Goal: Information Seeking & Learning: Find specific fact

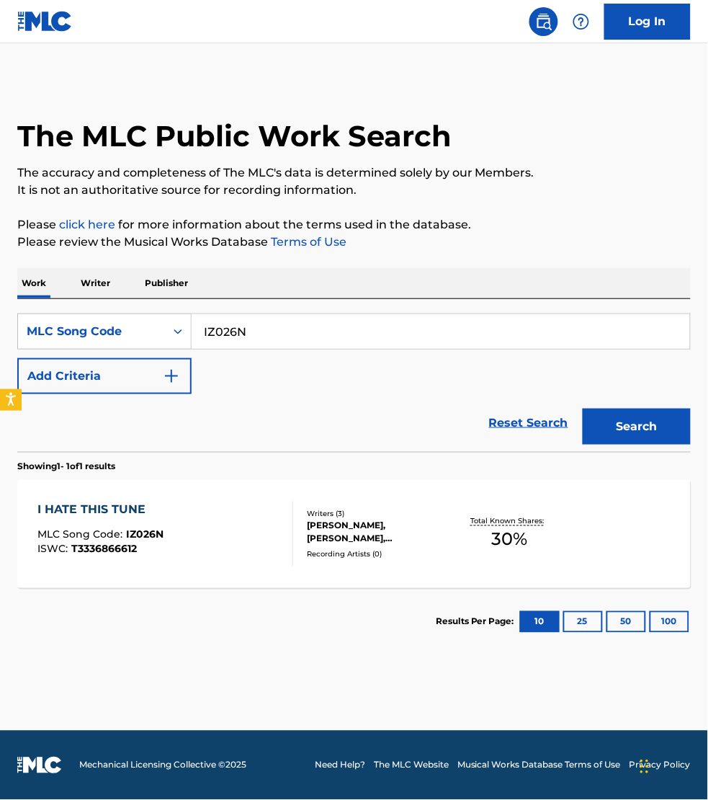
click at [252, 336] on input "IZ026N" at bounding box center [441, 331] width 499 height 35
paste input "FE0MDS"
type input "FE0MDS"
click at [583, 408] on button "Search" at bounding box center [637, 426] width 108 height 36
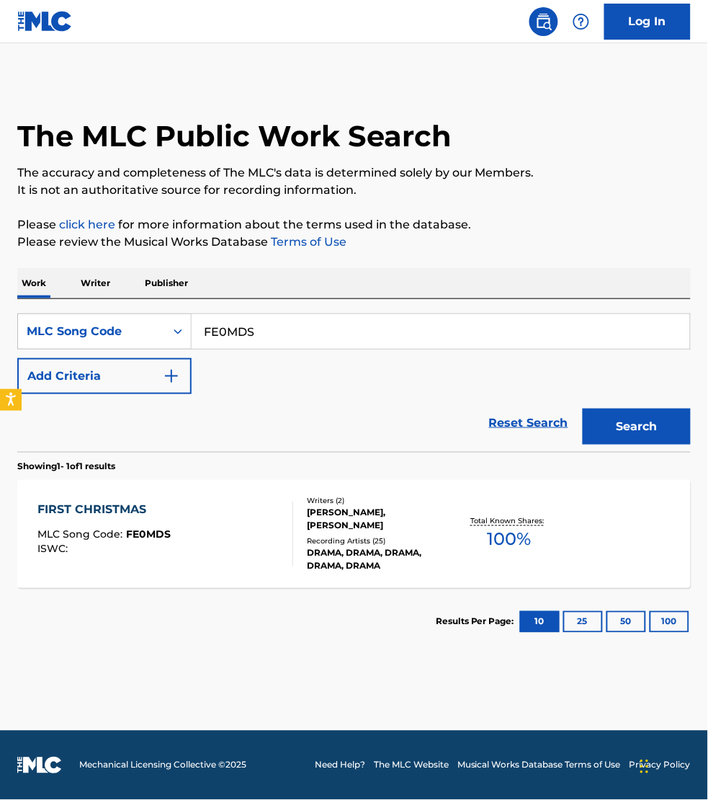
click at [268, 532] on div "FIRST CHRISTMAS MLC Song Code : FE0MDS ISWC :" at bounding box center [165, 533] width 256 height 65
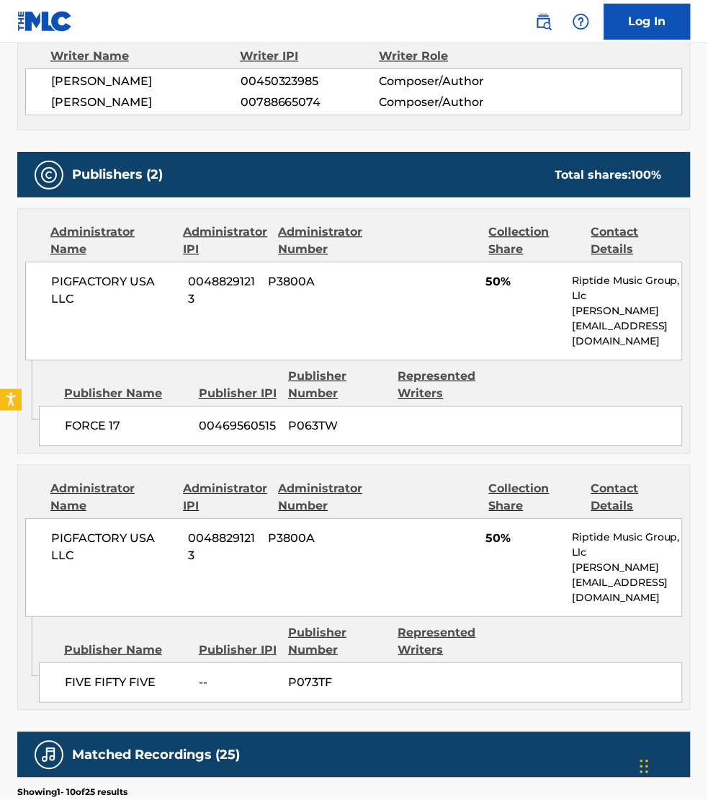
scroll to position [540, 0]
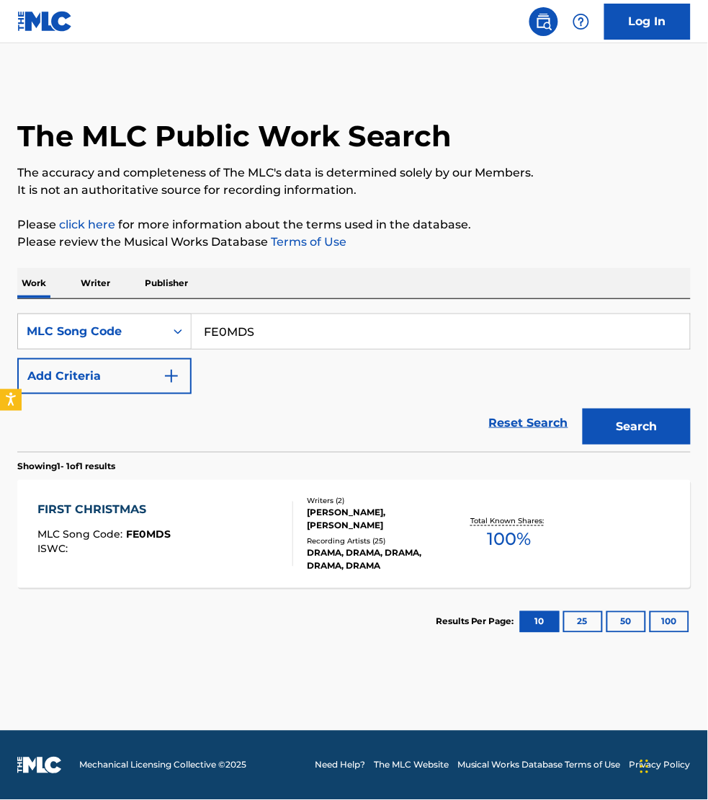
click at [256, 329] on input "FE0MDS" at bounding box center [441, 331] width 499 height 35
paste input "CB4VAW"
type input "CB4VAW"
click at [583, 408] on button "Search" at bounding box center [637, 426] width 108 height 36
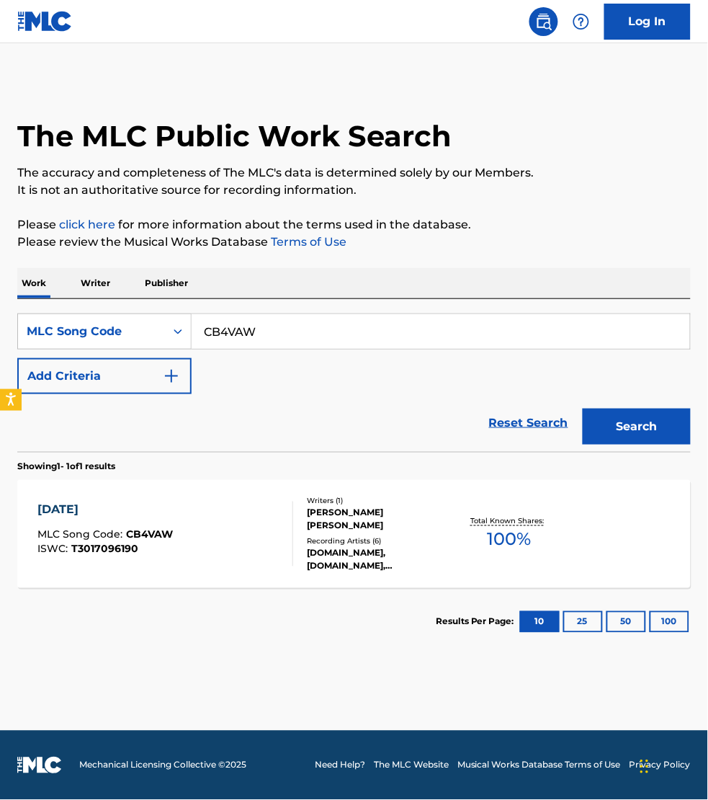
click at [267, 538] on div "[DATE] MLC Song Code : CB4VAW ISWC : T3017096190" at bounding box center [165, 533] width 256 height 65
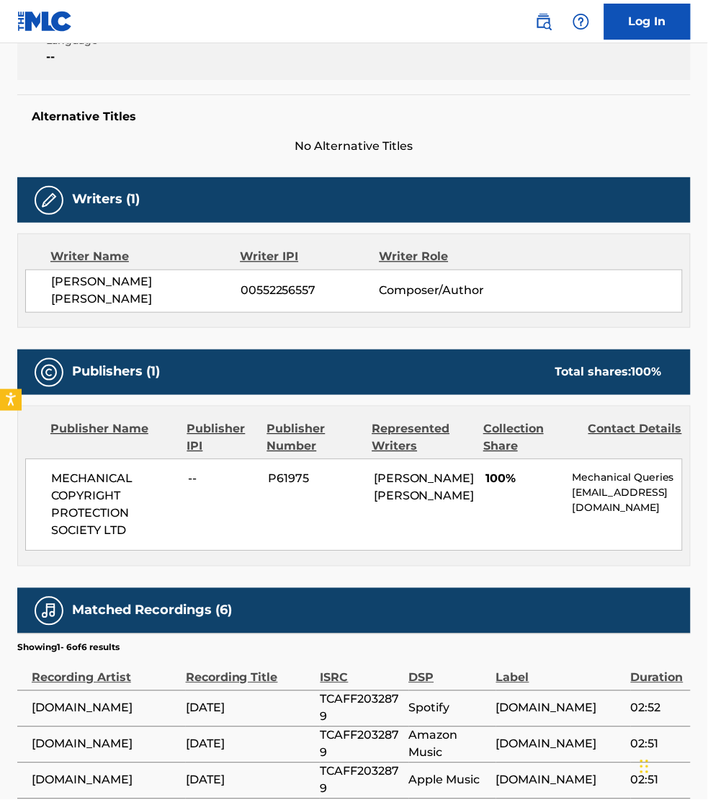
scroll to position [337, 0]
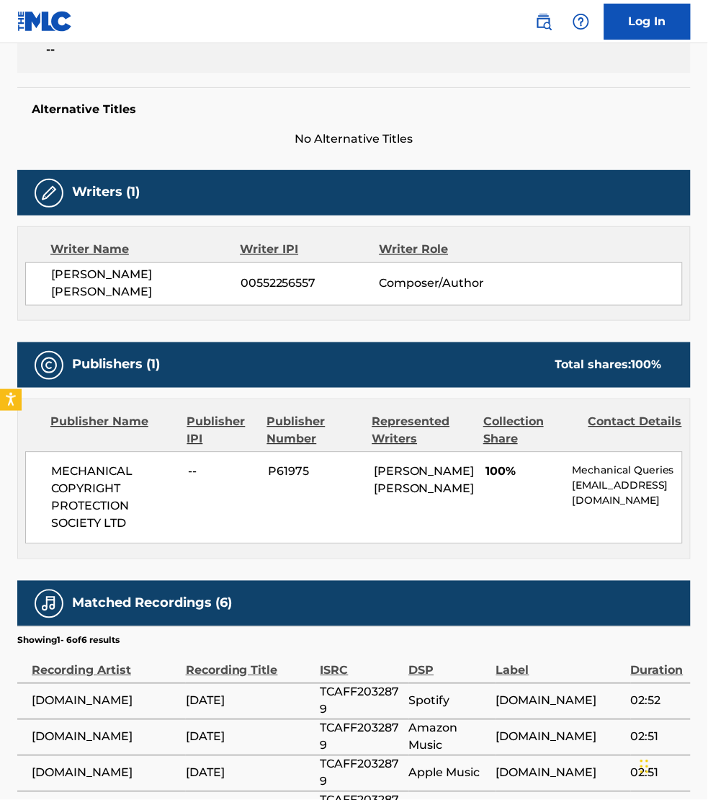
click at [40, 791] on td "[DOMAIN_NAME]" at bounding box center [101, 809] width 169 height 36
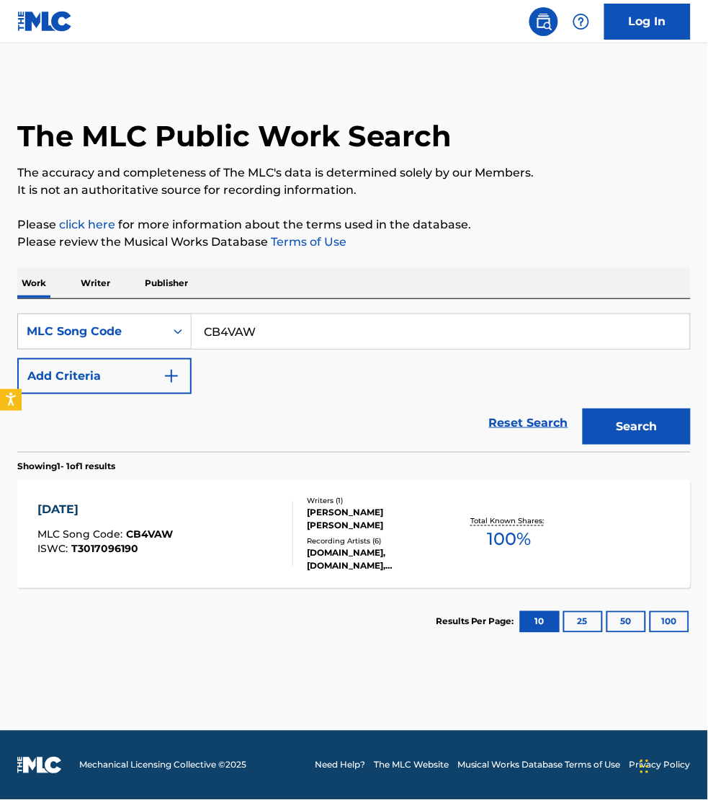
click at [277, 335] on input "CB4VAW" at bounding box center [441, 331] width 499 height 35
paste input "I30XNO"
type input "I30XNO"
click at [583, 408] on button "Search" at bounding box center [637, 426] width 108 height 36
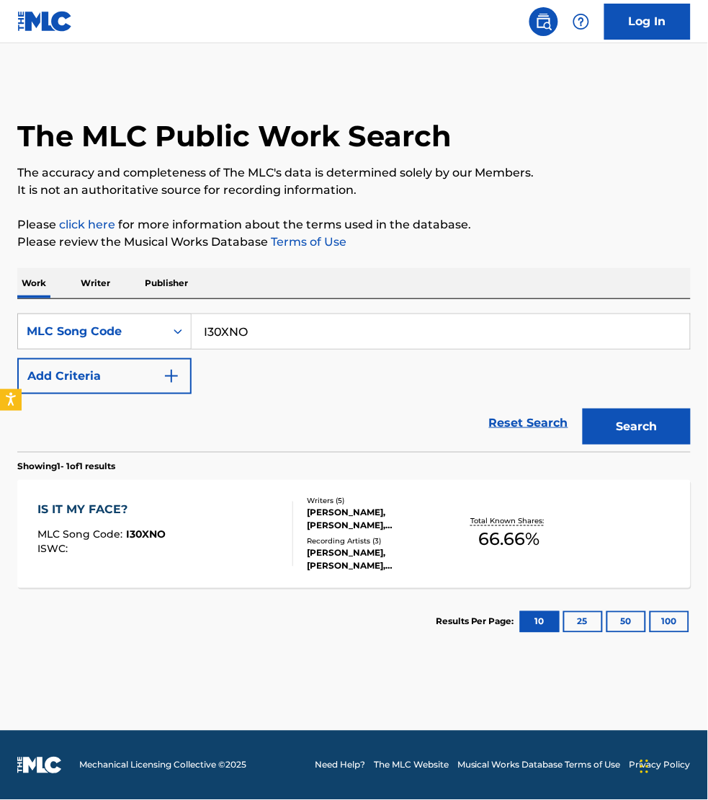
click at [261, 542] on div "IS IT MY FACE? MLC Song Code : I30XNO ISWC :" at bounding box center [165, 533] width 256 height 65
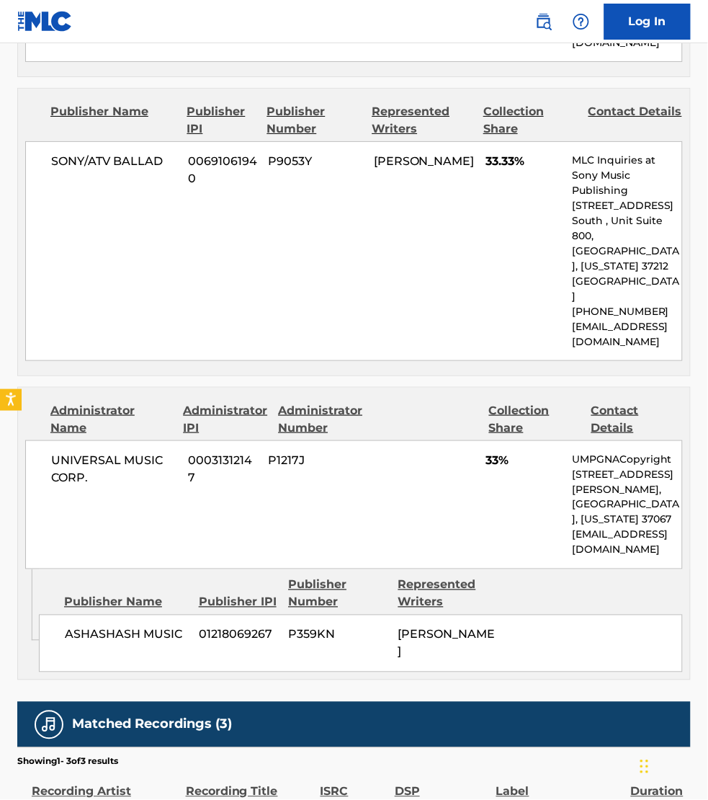
scroll to position [923, 0]
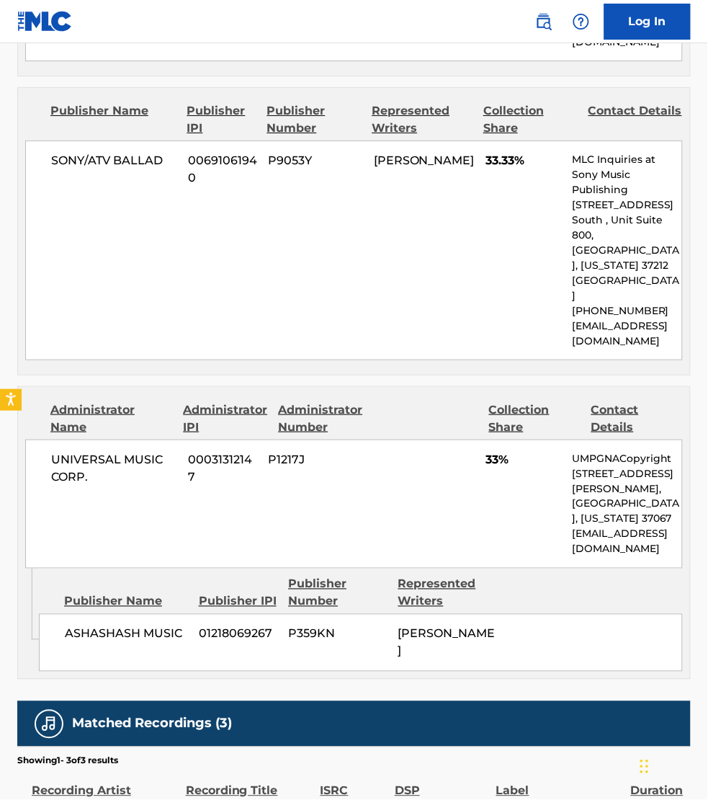
click at [566, 746] on section "Showing 1 - 3 of 3 results" at bounding box center [354, 756] width 674 height 21
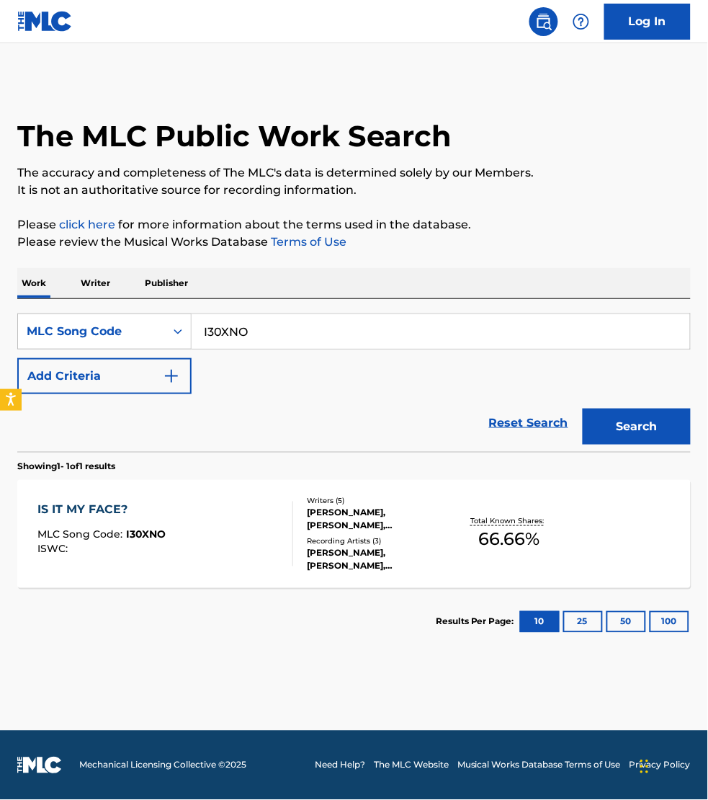
click at [265, 324] on input "I30XNO" at bounding box center [441, 331] width 499 height 35
paste input "BE36OP"
type input "BE36OP"
click at [583, 408] on button "Search" at bounding box center [637, 426] width 108 height 36
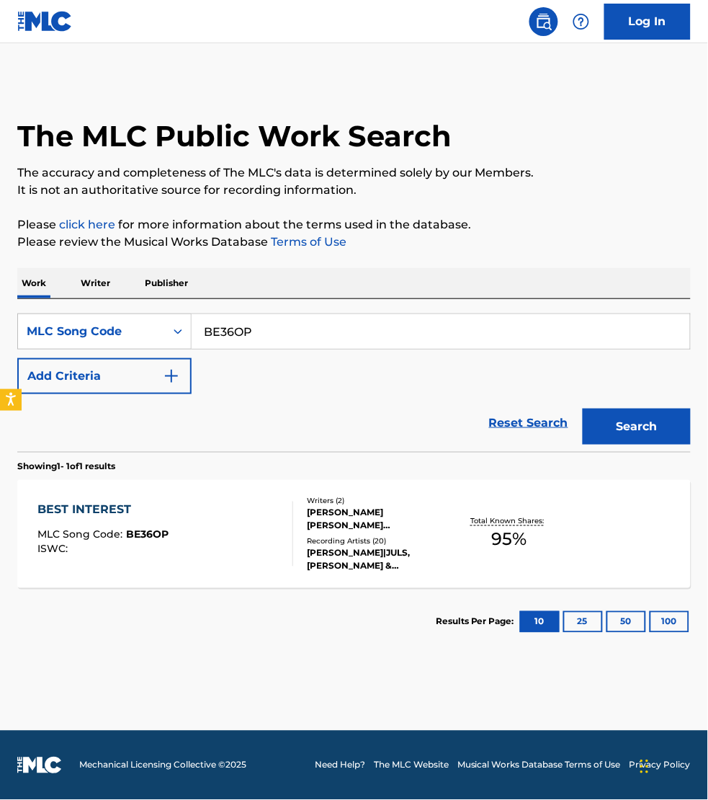
click at [245, 562] on div "BEST INTEREST MLC Song Code : BE36OP ISWC :" at bounding box center [165, 533] width 256 height 65
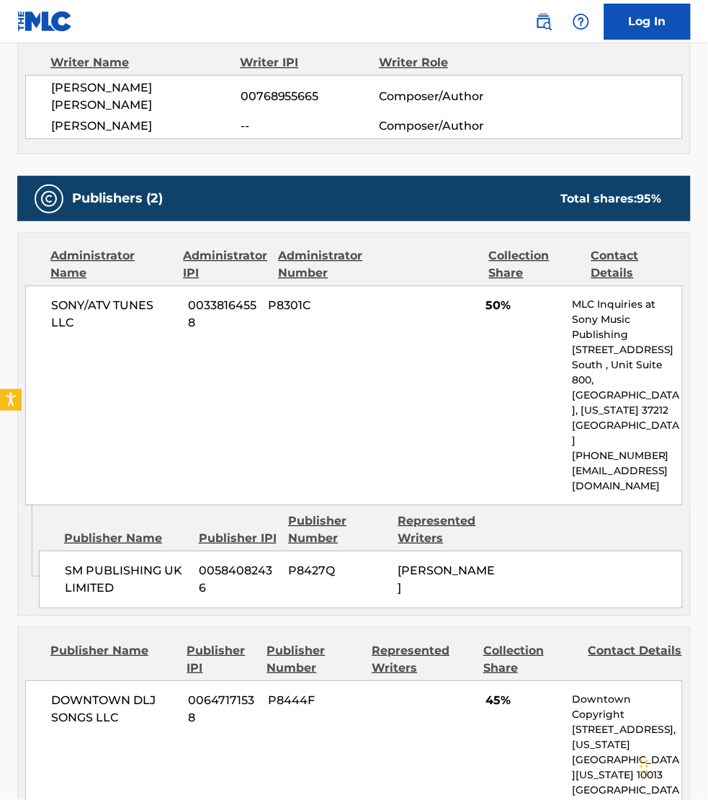
scroll to position [540, 0]
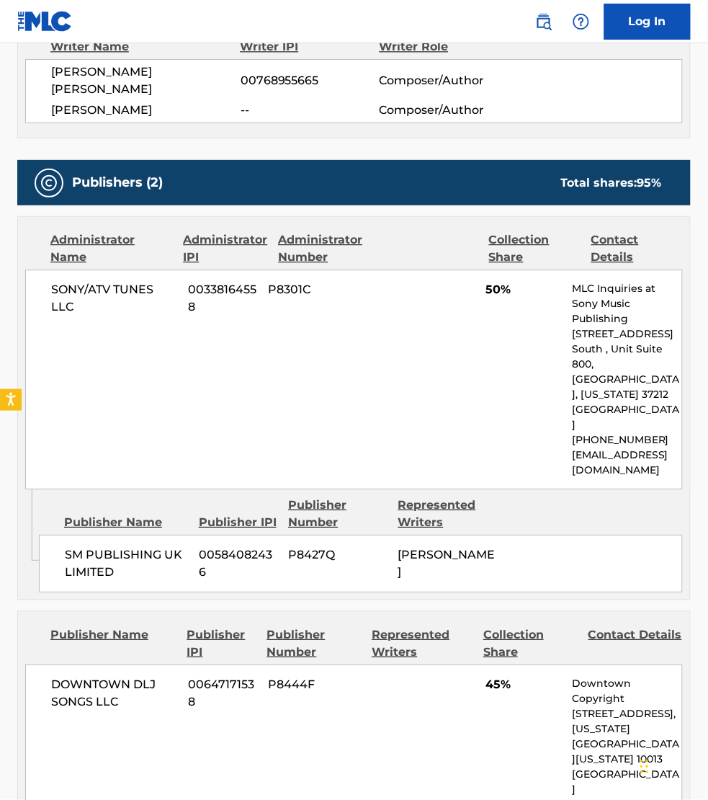
click at [496, 794] on div "Publisher Name Publisher IPI Publisher Number Represented Writers Collection Sh…" at bounding box center [354, 740] width 672 height 256
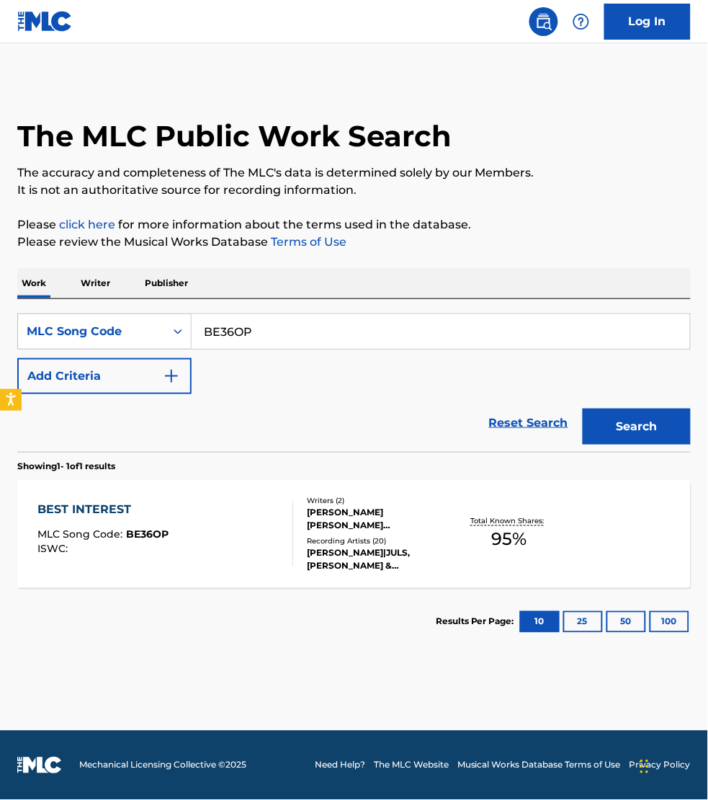
click at [258, 326] on input "BE36OP" at bounding box center [441, 331] width 499 height 35
paste input "LR9NBG"
type input "LR9NBG"
click at [583, 408] on button "Search" at bounding box center [637, 426] width 108 height 36
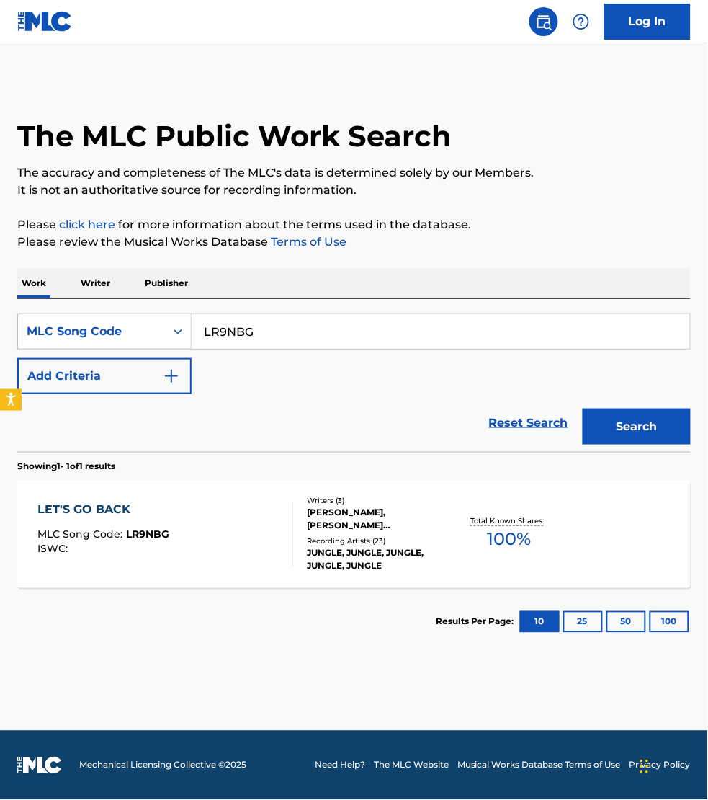
click at [244, 530] on div "LET'S GO BACK MLC Song Code : LR9NBG ISWC :" at bounding box center [165, 533] width 256 height 65
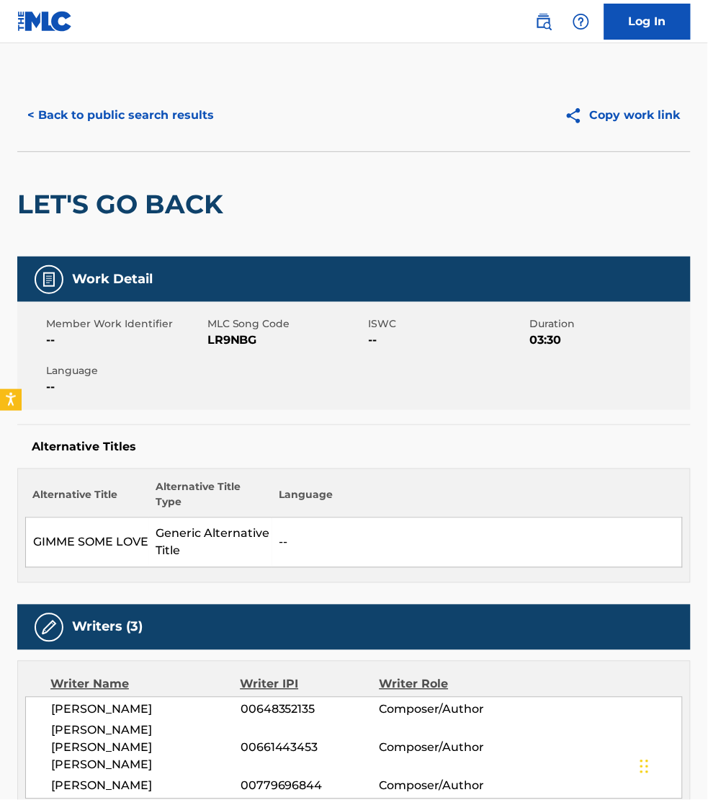
click at [48, 152] on div "LET'S GO BACK" at bounding box center [123, 204] width 213 height 104
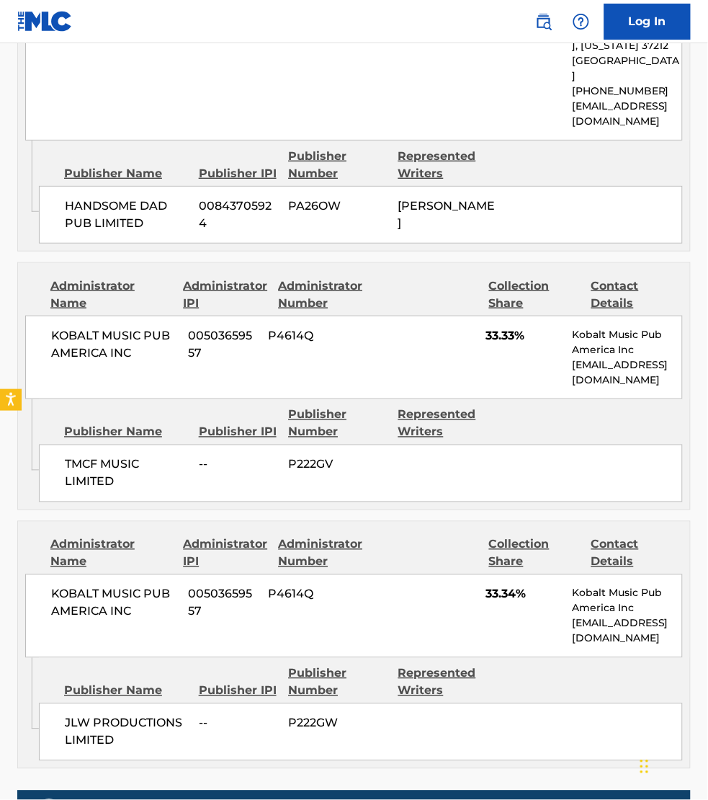
scroll to position [1035, 0]
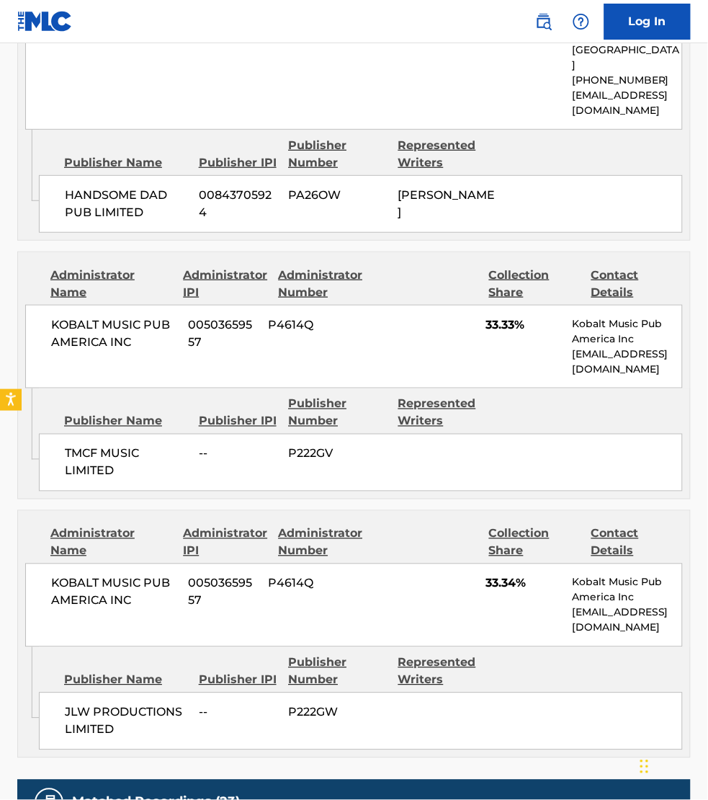
click at [522, 736] on div "Work Detail Member Work Identifier -- MLC Song Code LR9NBG ISWC -- Duration 03:…" at bounding box center [354, 257] width 674 height 2073
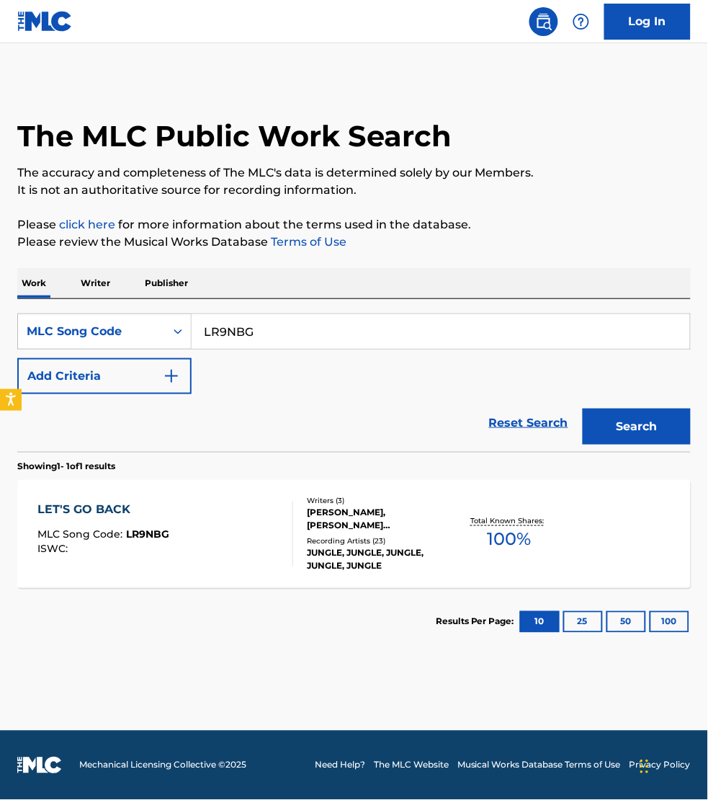
click at [254, 323] on input "LR9NBG" at bounding box center [441, 331] width 499 height 35
paste input "YP3MOM"
type input "YP3MOM"
click at [583, 408] on button "Search" at bounding box center [637, 426] width 108 height 36
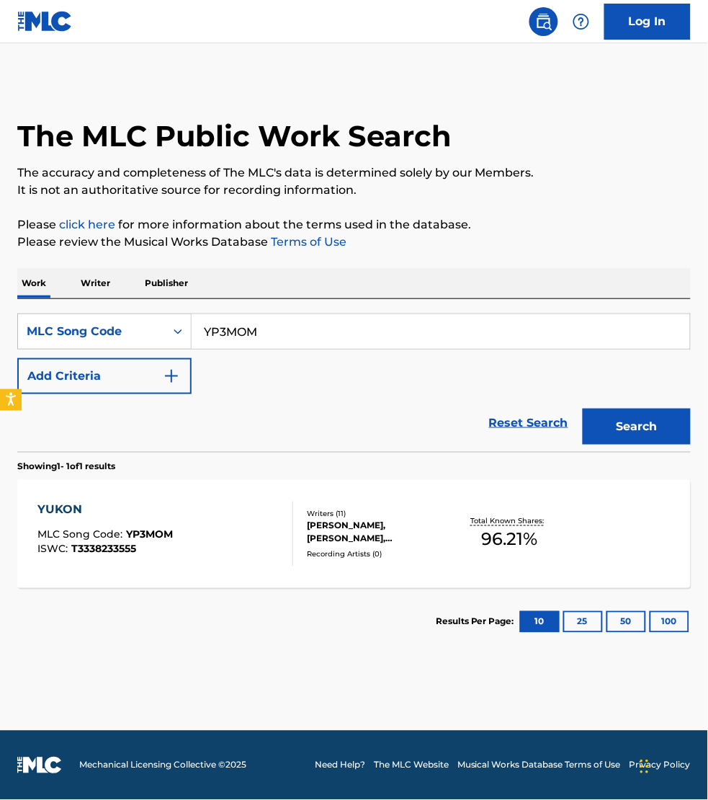
click at [204, 520] on div "YUKON MLC Song Code : YP3MOM ISWC : T3338233555" at bounding box center [165, 533] width 256 height 65
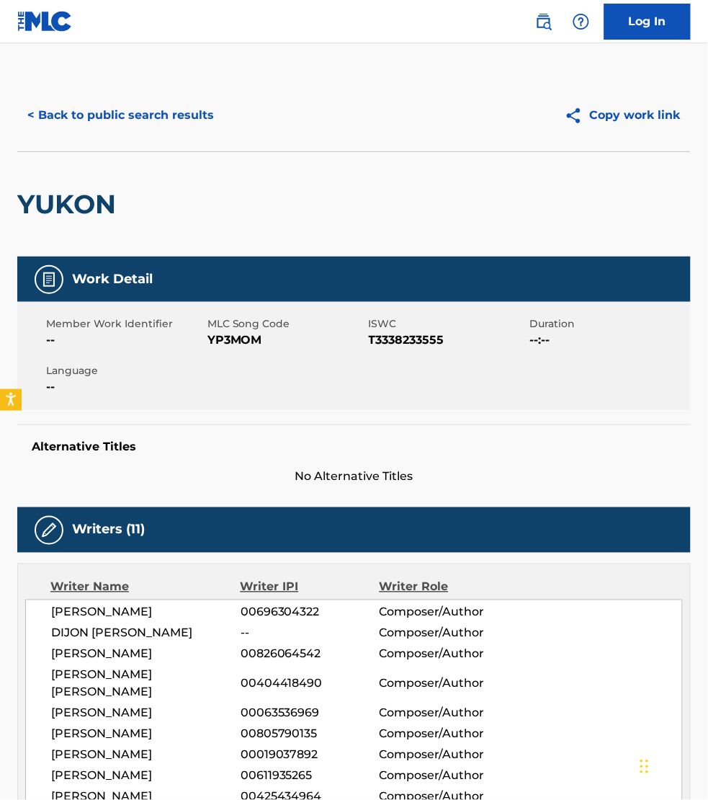
click at [657, 445] on h5 "Alternative Titles" at bounding box center [354, 446] width 645 height 14
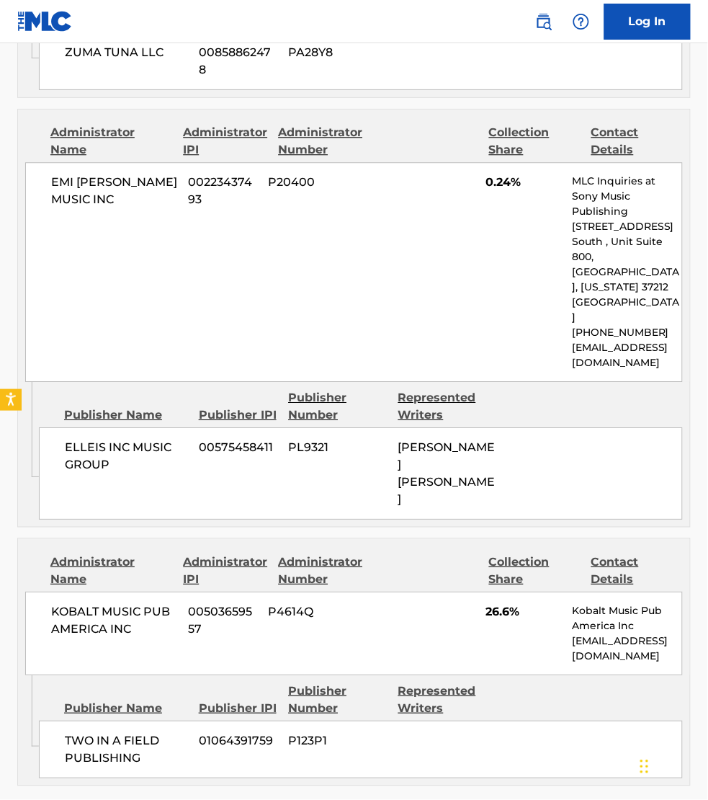
scroll to position [3399, 0]
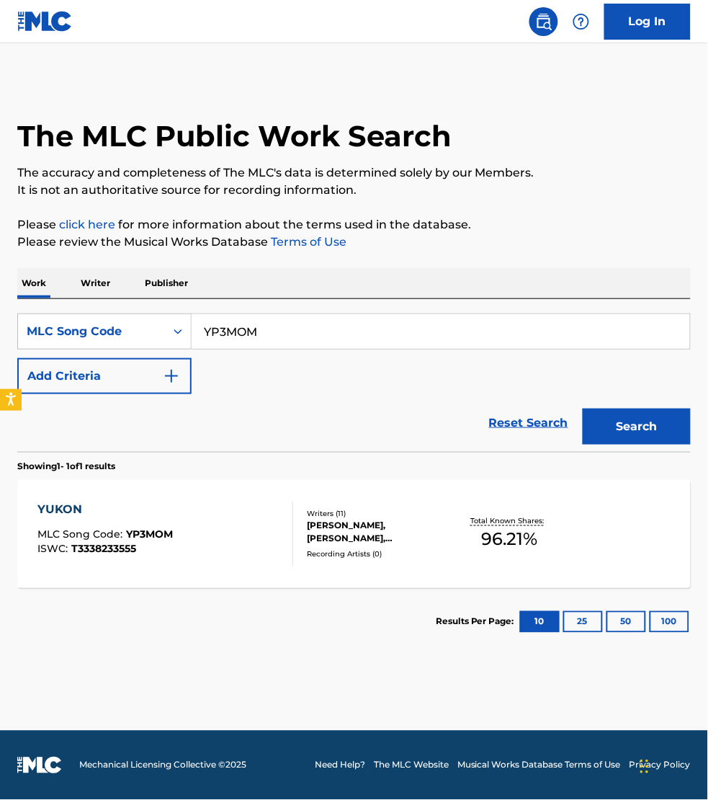
click at [275, 336] on input "YP3MOM" at bounding box center [441, 331] width 499 height 35
paste input "DS2UK0"
type input "DS2UK0"
click at [583, 408] on button "Search" at bounding box center [637, 426] width 108 height 36
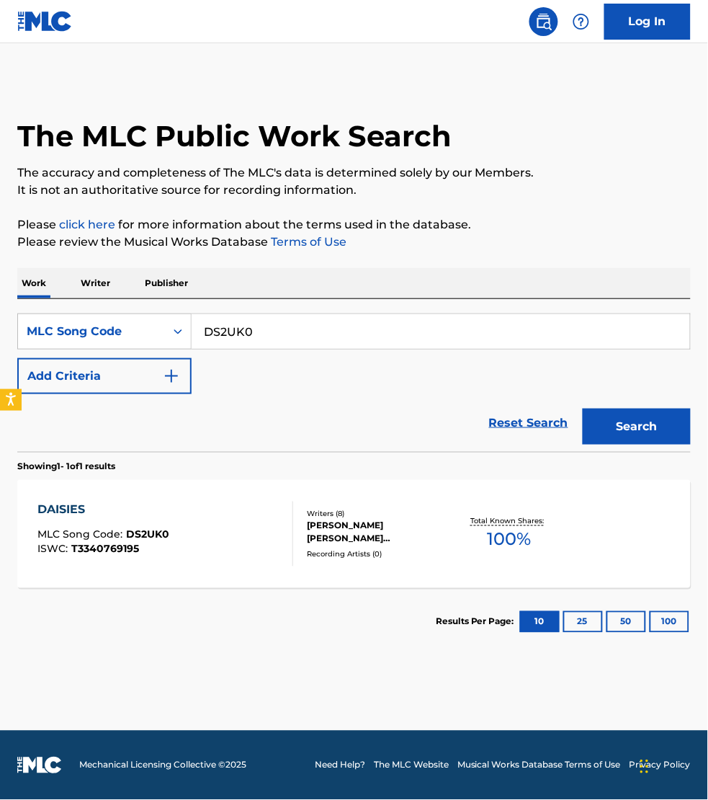
click at [225, 524] on div "DAISIES MLC Song Code : DS2UK0 ISWC : T3340769195" at bounding box center [165, 533] width 256 height 65
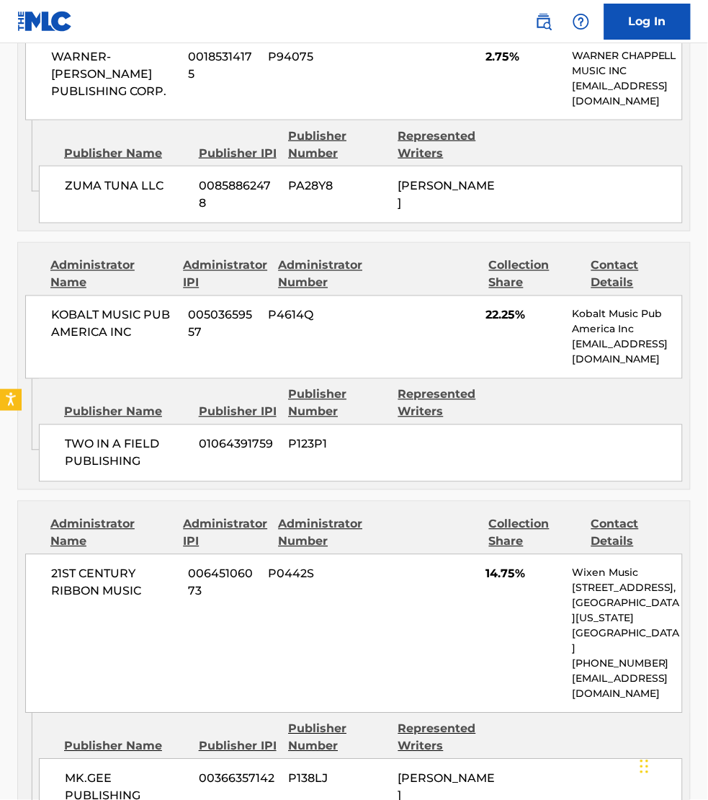
scroll to position [2116, 0]
click at [445, 758] on div "MK.GEE PUBLISHING 00366357142 P138LJ [PERSON_NAME] [PERSON_NAME]" at bounding box center [361, 804] width 644 height 92
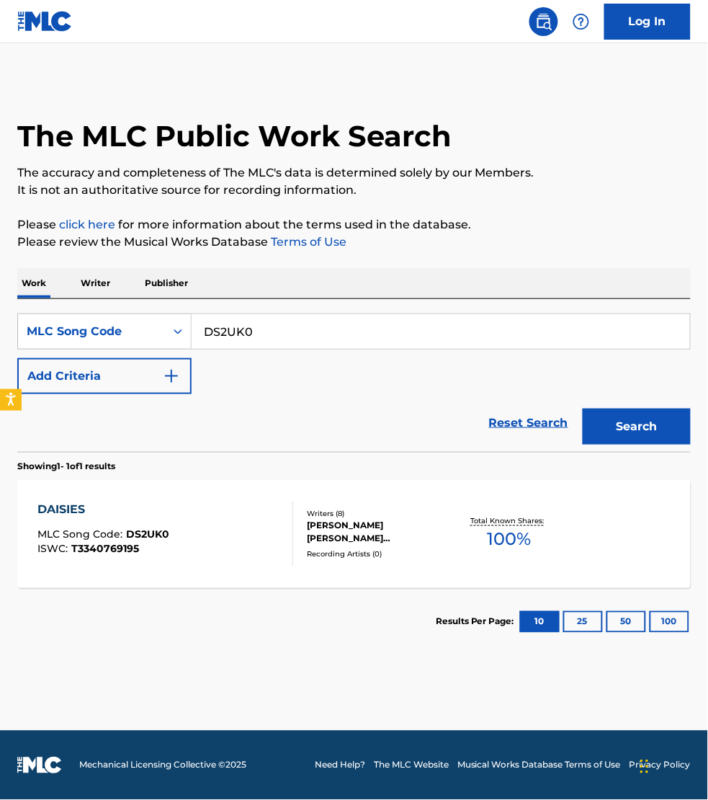
click at [275, 325] on input "DS2UK0" at bounding box center [441, 331] width 499 height 35
paste input "SVF232"
type input "SVF232"
click at [583, 408] on button "Search" at bounding box center [637, 426] width 108 height 36
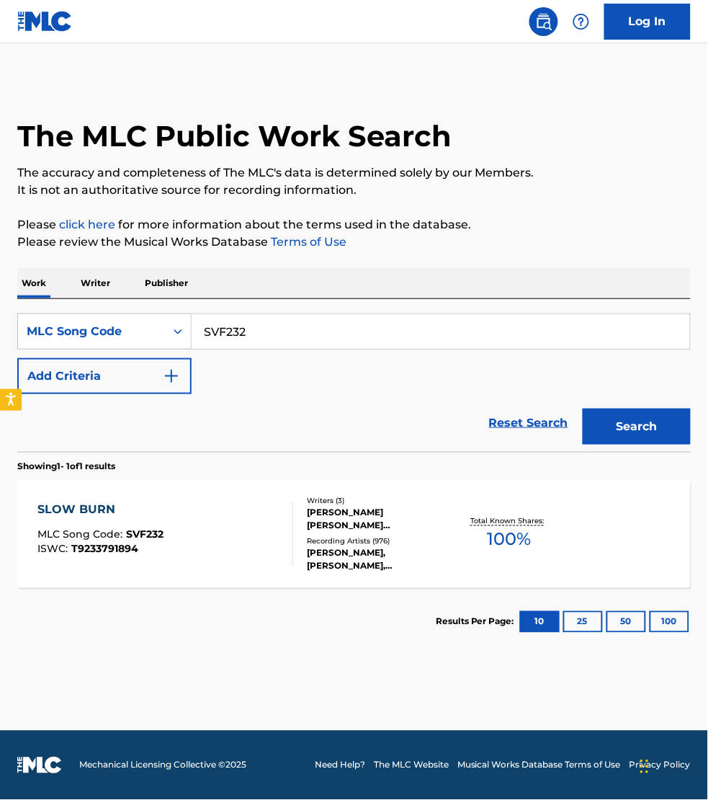
click at [227, 523] on div "SLOW BURN MLC Song Code : SVF232 ISWC : T9233791894" at bounding box center [165, 533] width 256 height 65
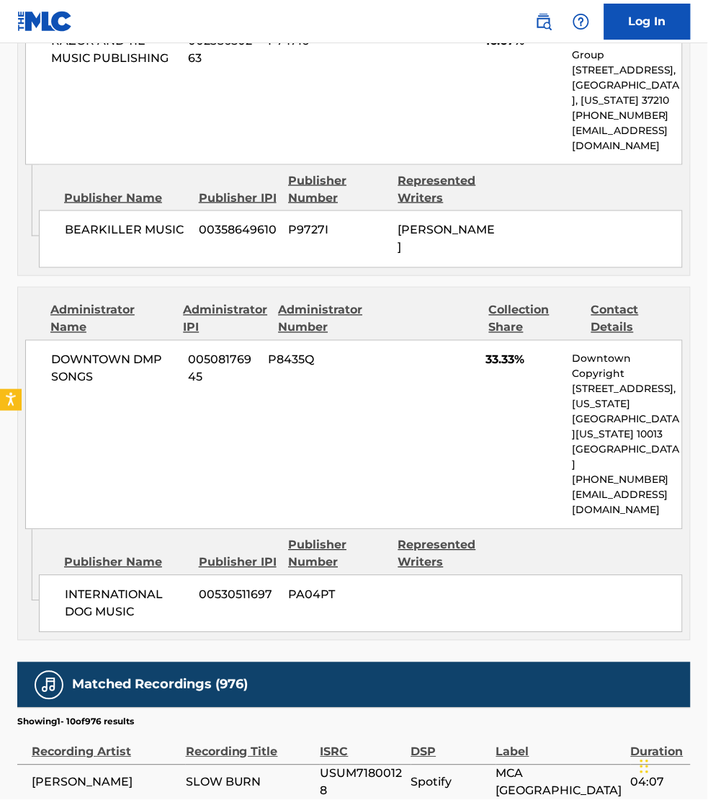
scroll to position [1215, 0]
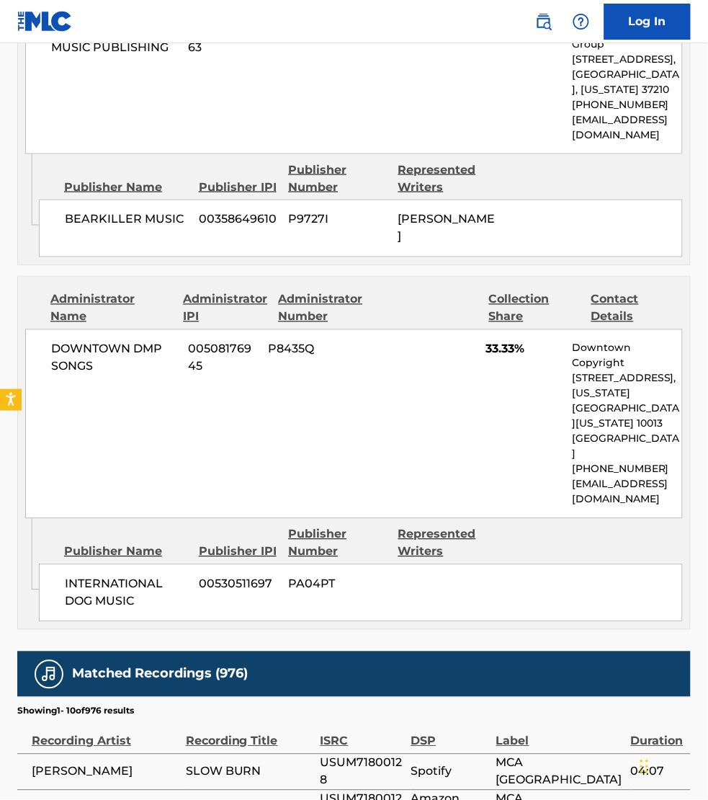
click at [390, 754] on span "USUM71800128" at bounding box center [363, 771] width 84 height 35
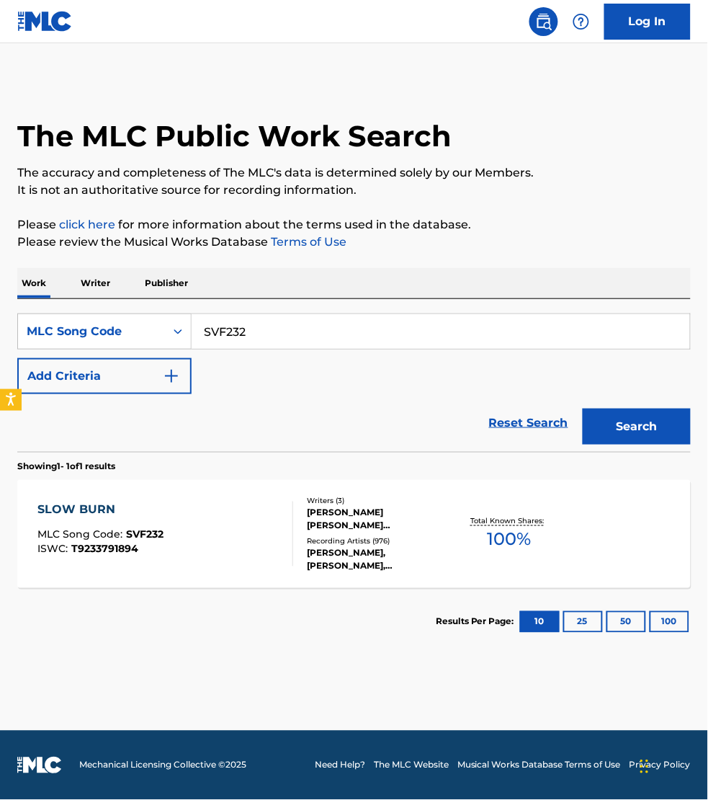
click at [262, 337] on input "SVF232" at bounding box center [441, 331] width 499 height 35
paste input "DD7I5R"
type input "DD7I5R"
click at [583, 408] on button "Search" at bounding box center [637, 426] width 108 height 36
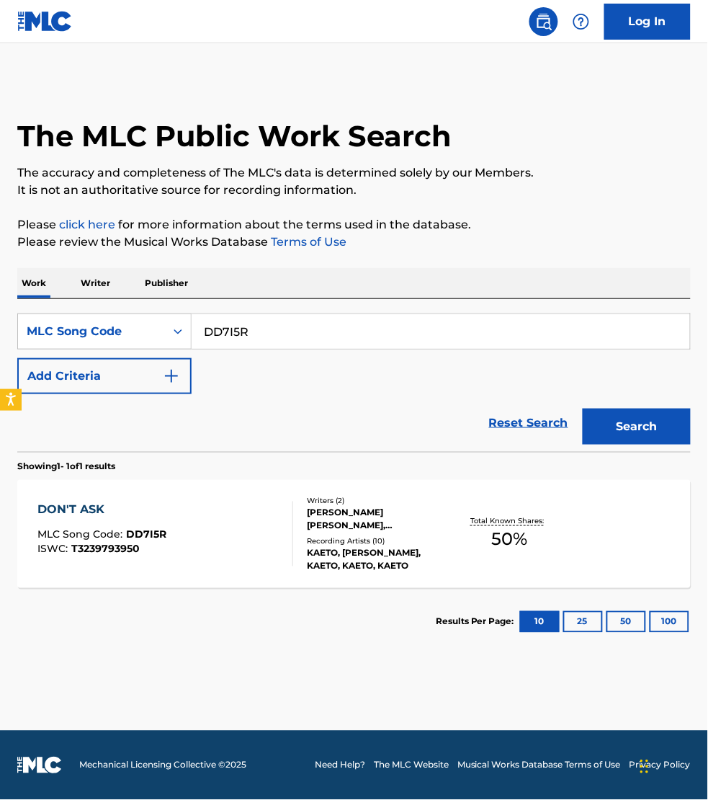
click at [250, 520] on div "DON'T ASK MLC Song Code : DD7I5R ISWC : T3239793950" at bounding box center [165, 533] width 256 height 65
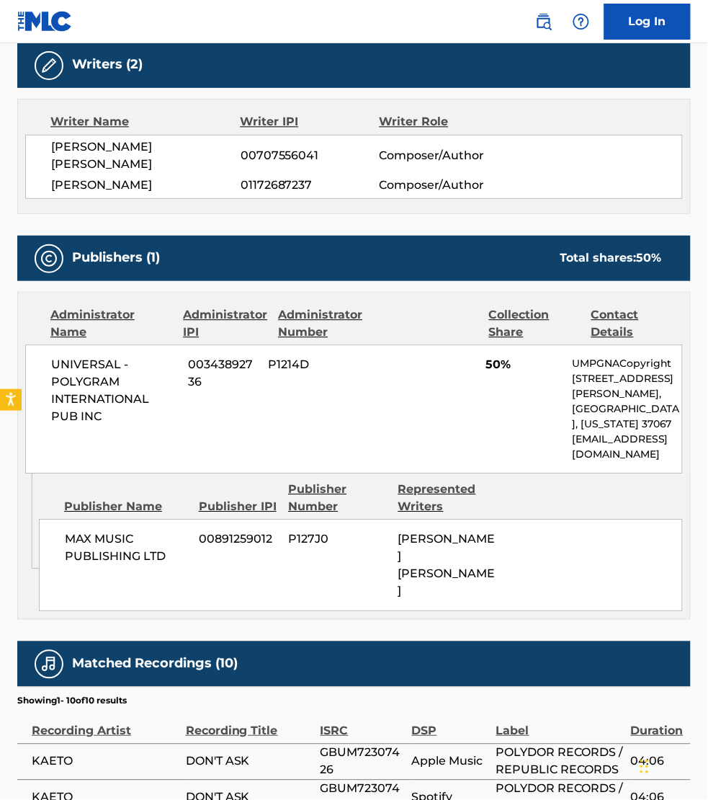
scroll to position [473, 0]
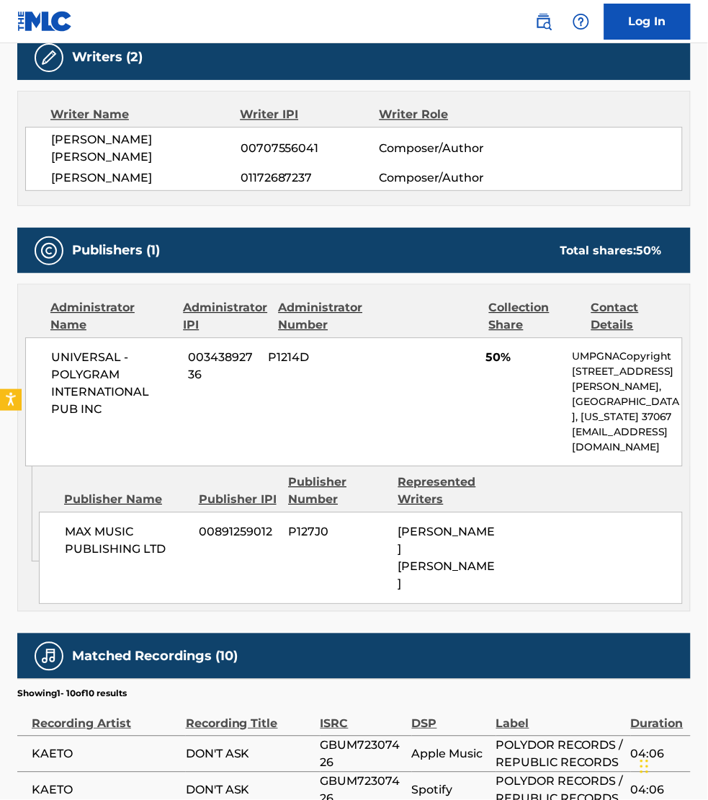
click at [393, 736] on span "GBUM72307426" at bounding box center [363, 753] width 84 height 35
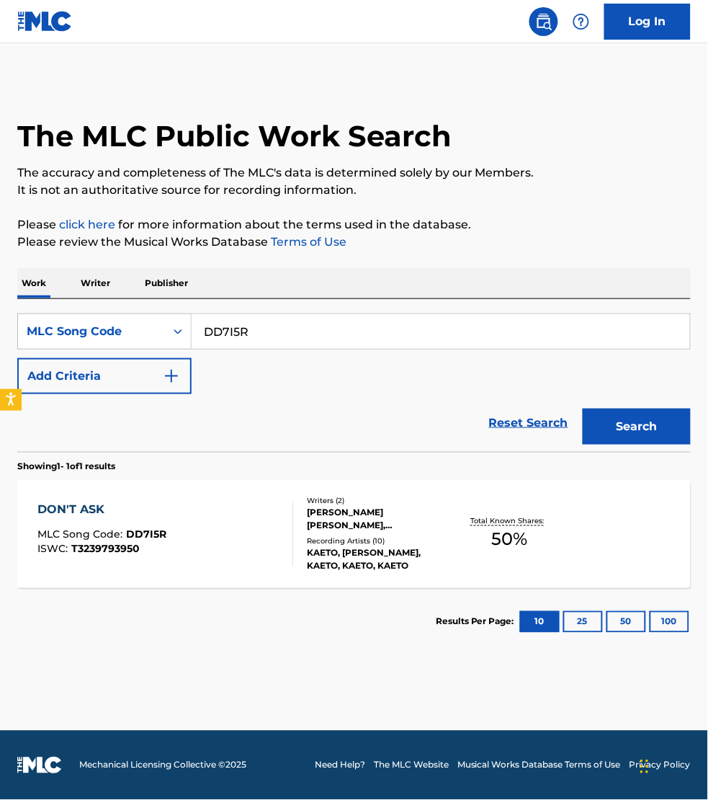
click at [274, 326] on input "DD7I5R" at bounding box center [441, 331] width 499 height 35
paste input "C06A0"
type input "DC06A0"
click at [583, 408] on button "Search" at bounding box center [637, 426] width 108 height 36
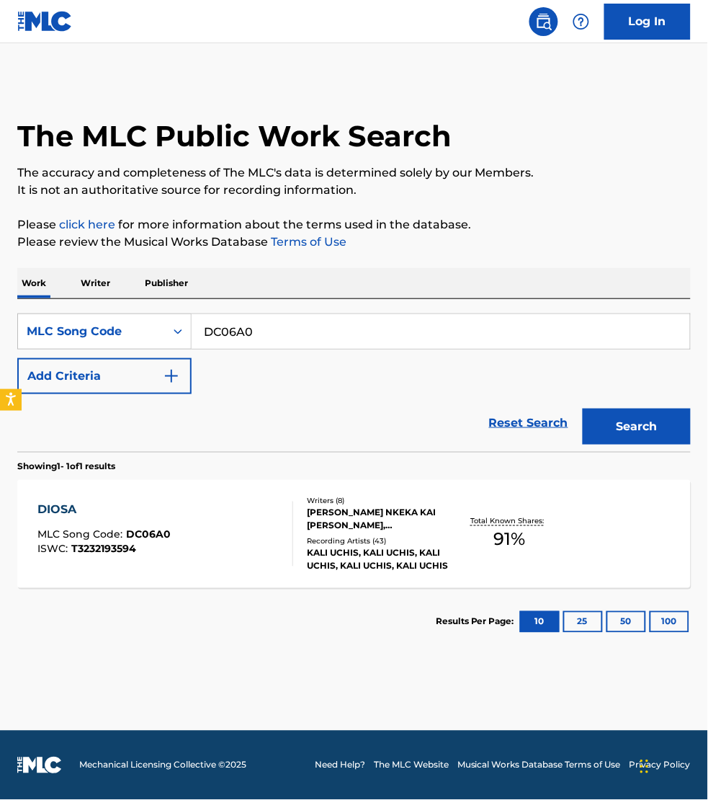
click at [232, 551] on div "DIOSA MLC Song Code : DC06A0 ISWC : T3232193594" at bounding box center [165, 533] width 256 height 65
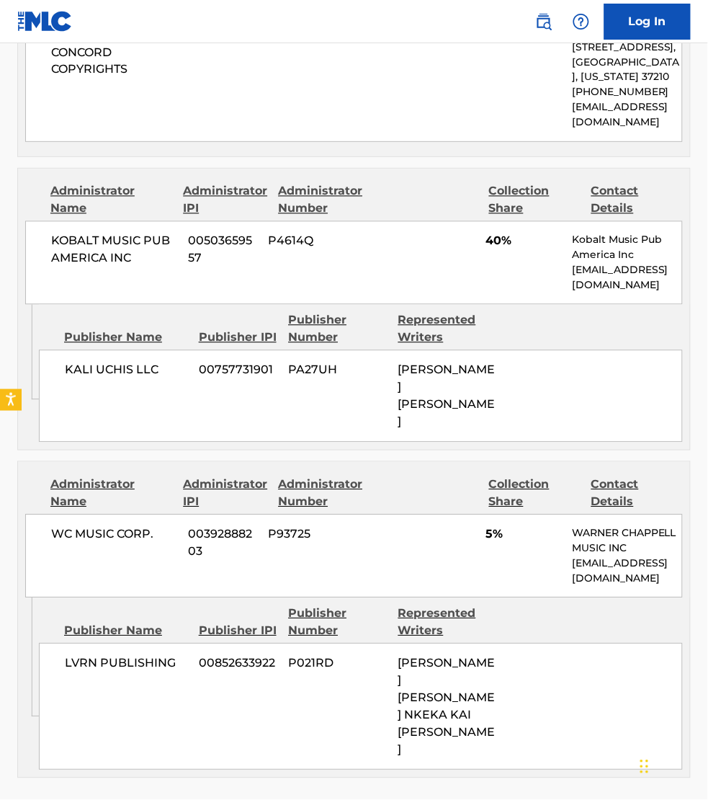
scroll to position [2296, 0]
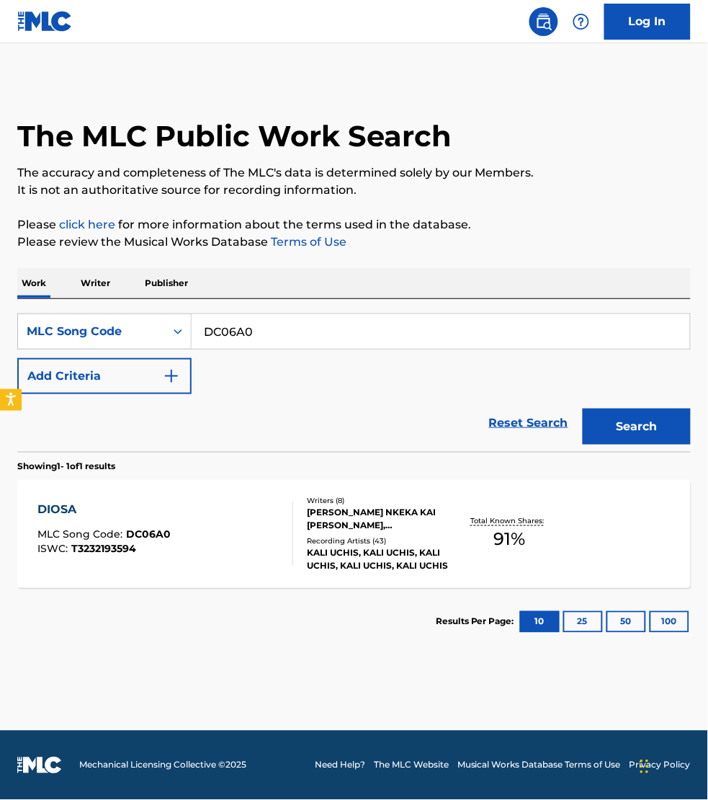
click at [263, 331] on input "DC06A0" at bounding box center [441, 331] width 499 height 35
paste input "IG7X6K"
type input "IG7X6K"
click at [583, 408] on button "Search" at bounding box center [637, 426] width 108 height 36
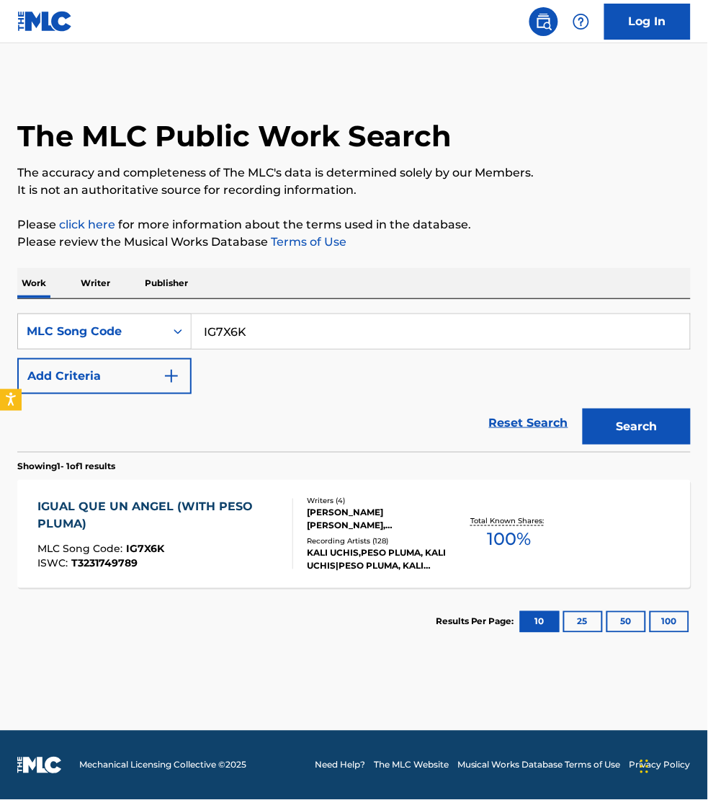
click at [259, 544] on div "MLC Song Code : IG7X6K" at bounding box center [159, 551] width 244 height 14
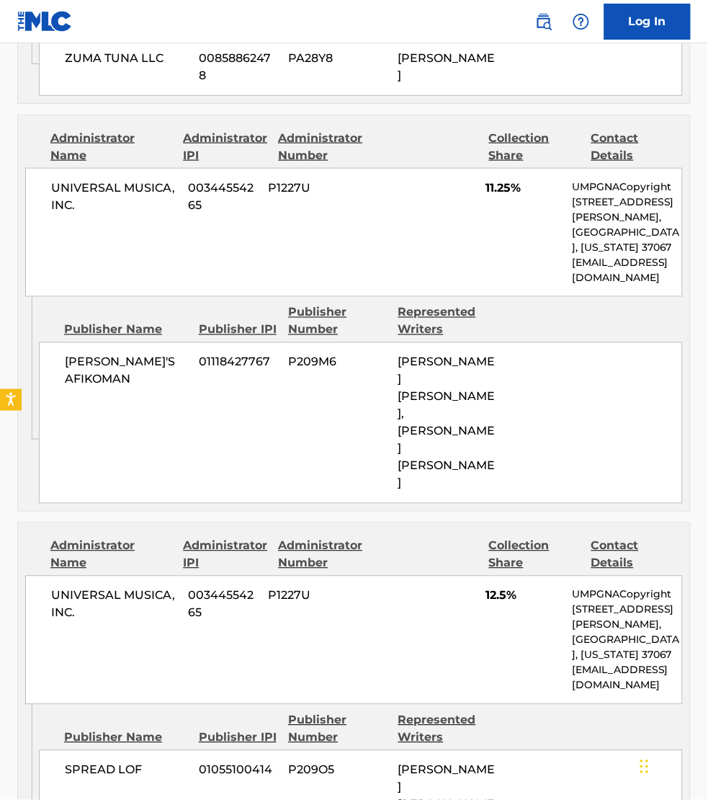
scroll to position [2071, 0]
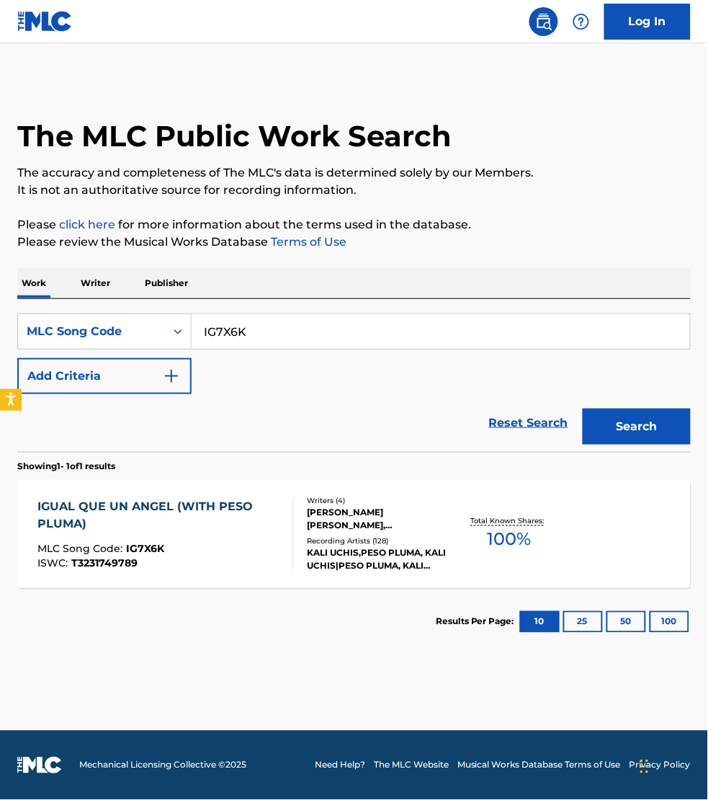
click at [260, 335] on input "IG7X6K" at bounding box center [441, 331] width 499 height 35
paste input "YV7NX"
type input "YV7NXK"
click at [583, 408] on button "Search" at bounding box center [637, 426] width 108 height 36
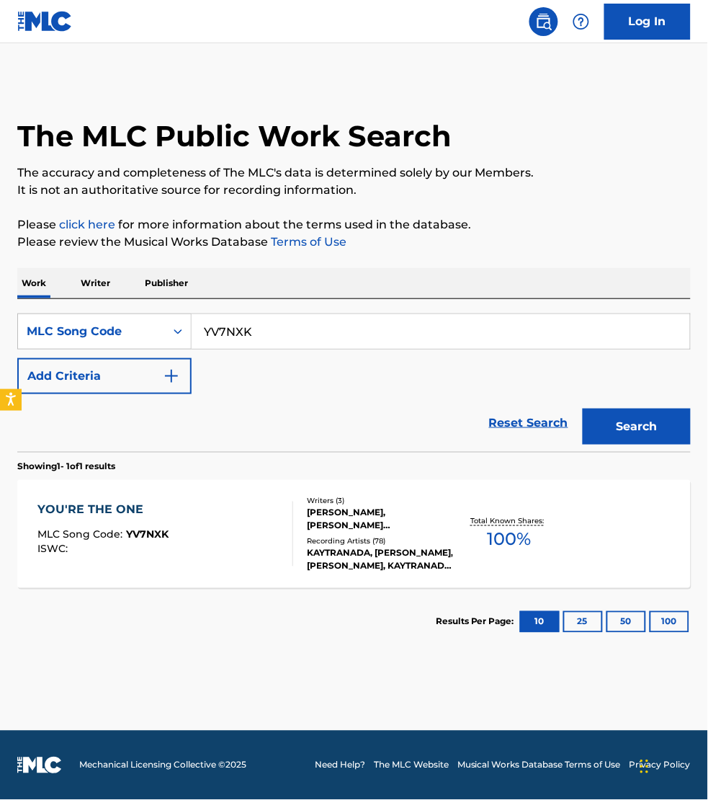
click at [256, 530] on div "YOU'RE THE ONE MLC Song Code : YV7NXK ISWC :" at bounding box center [165, 533] width 256 height 65
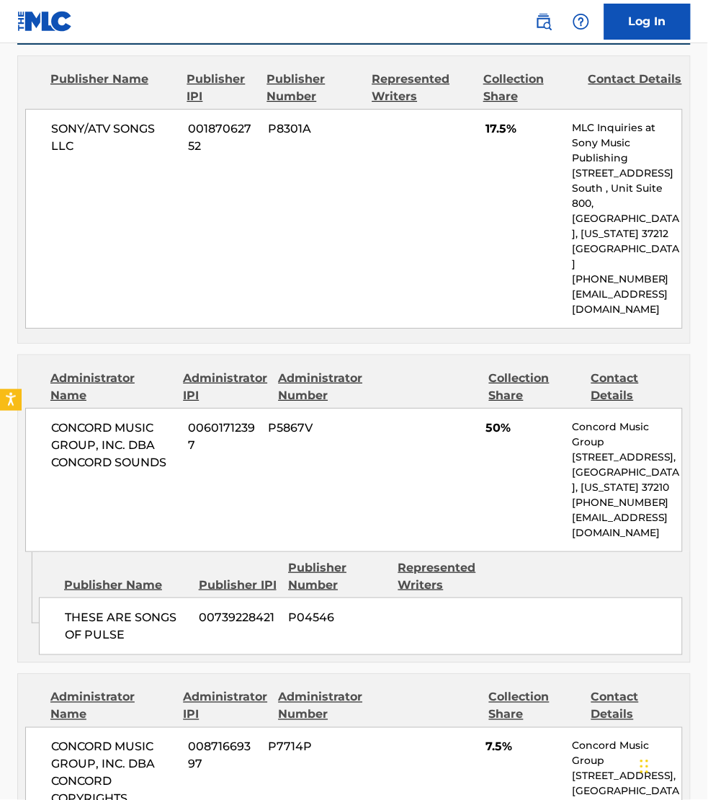
scroll to position [720, 0]
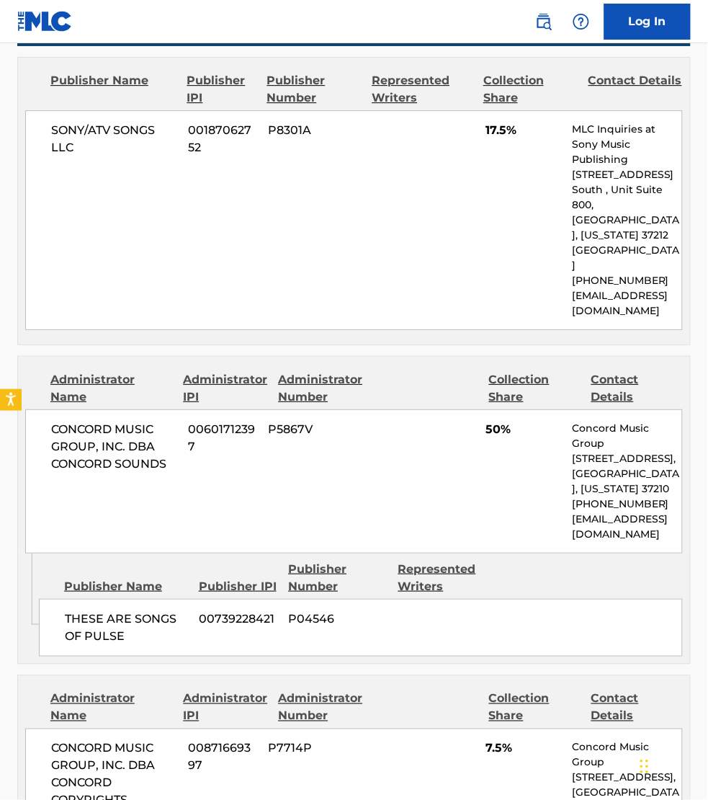
click at [441, 746] on div "CONCORD MUSIC GROUP, INC. DBA CONCORD COPYRIGHTS 00871669397 P7714P 7.5% Concor…" at bounding box center [354, 800] width 658 height 144
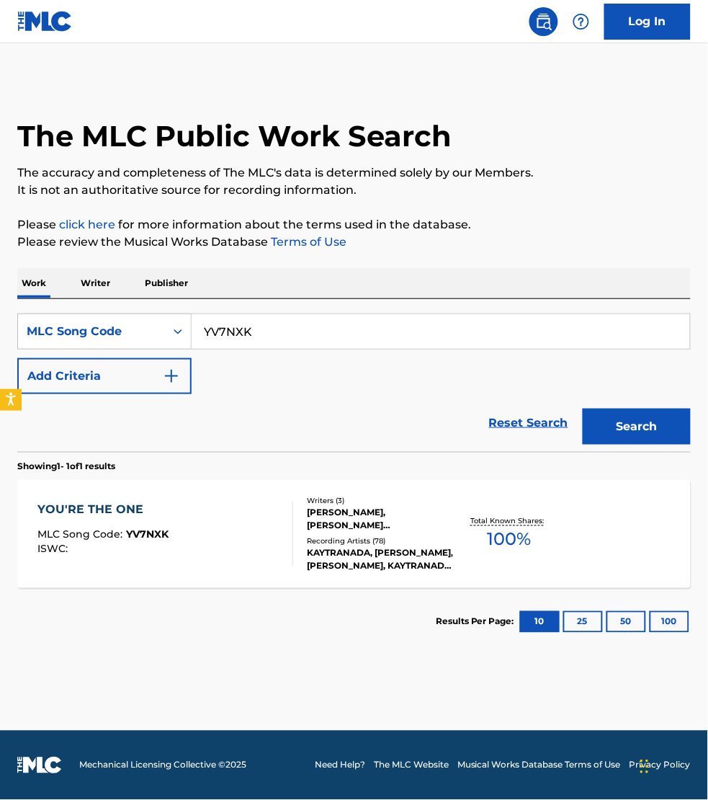
click at [282, 330] on input "YV7NXK" at bounding box center [441, 331] width 499 height 35
paste input "AV23Q9"
type input "AV23Q9"
click at [583, 408] on button "Search" at bounding box center [637, 426] width 108 height 36
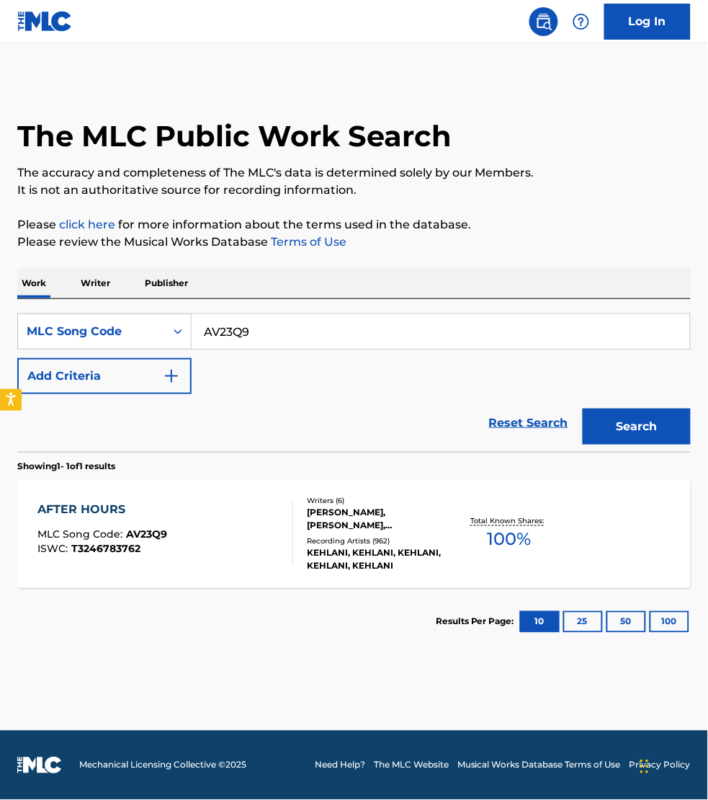
click at [254, 550] on div "AFTER HOURS MLC Song Code : AV23Q9 ISWC : T3246783762" at bounding box center [165, 533] width 256 height 65
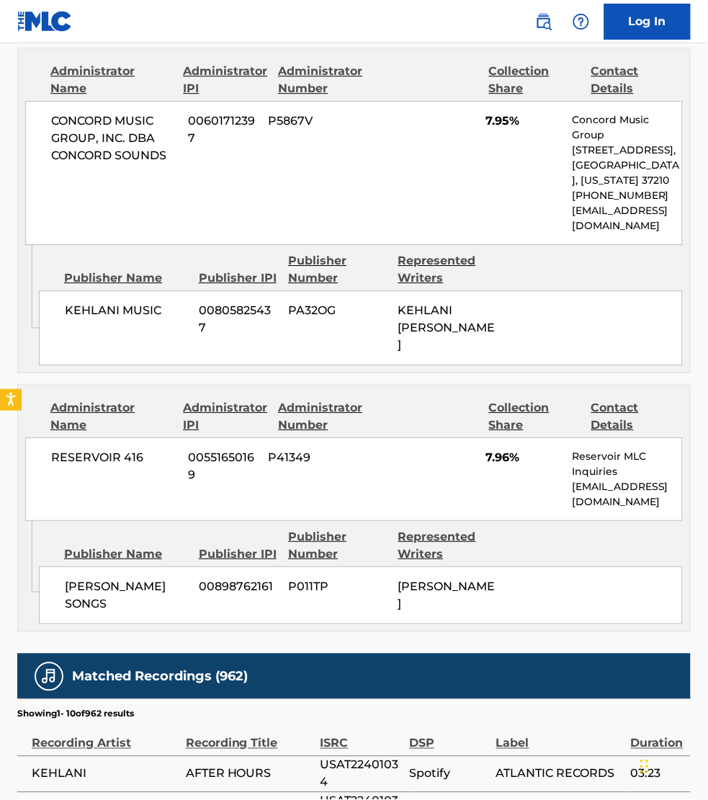
scroll to position [2566, 0]
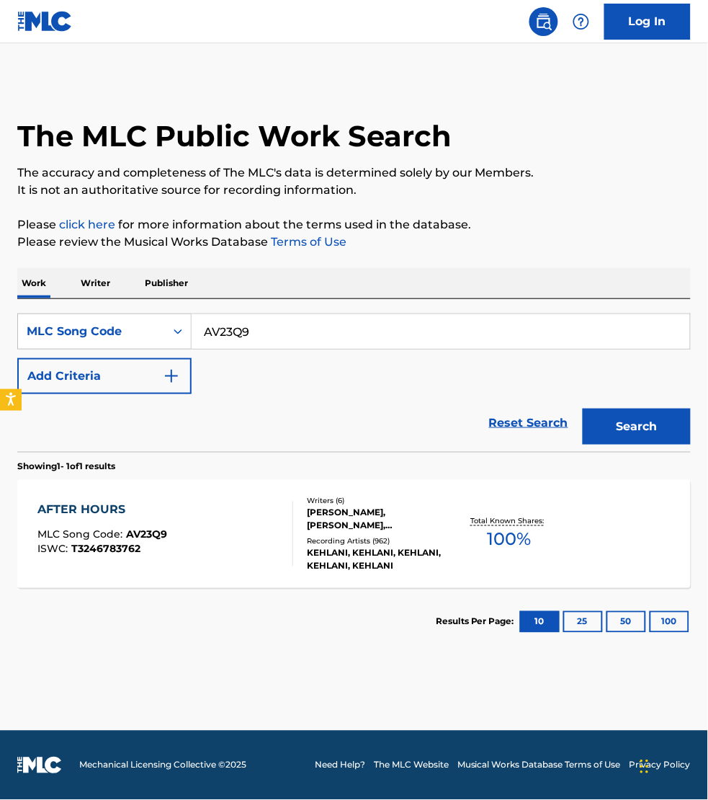
click at [259, 330] on input "AV23Q9" at bounding box center [441, 331] width 499 height 35
paste input "SB8MLF"
type input "SB8MLF"
click at [583, 408] on button "Search" at bounding box center [637, 426] width 108 height 36
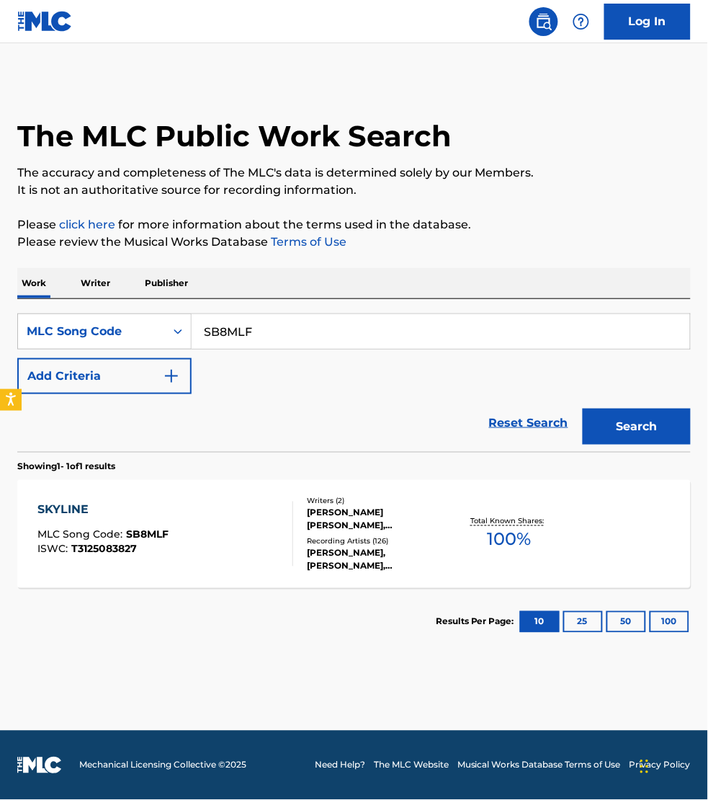
click at [228, 520] on div "SKYLINE MLC Song Code : SB8MLF ISWC : T3125083827" at bounding box center [165, 533] width 256 height 65
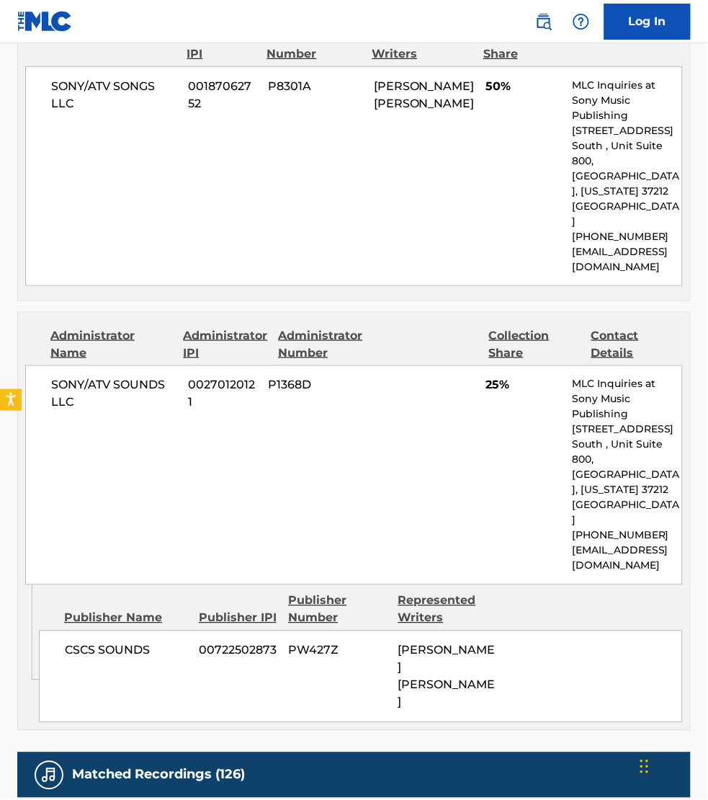
scroll to position [1125, 0]
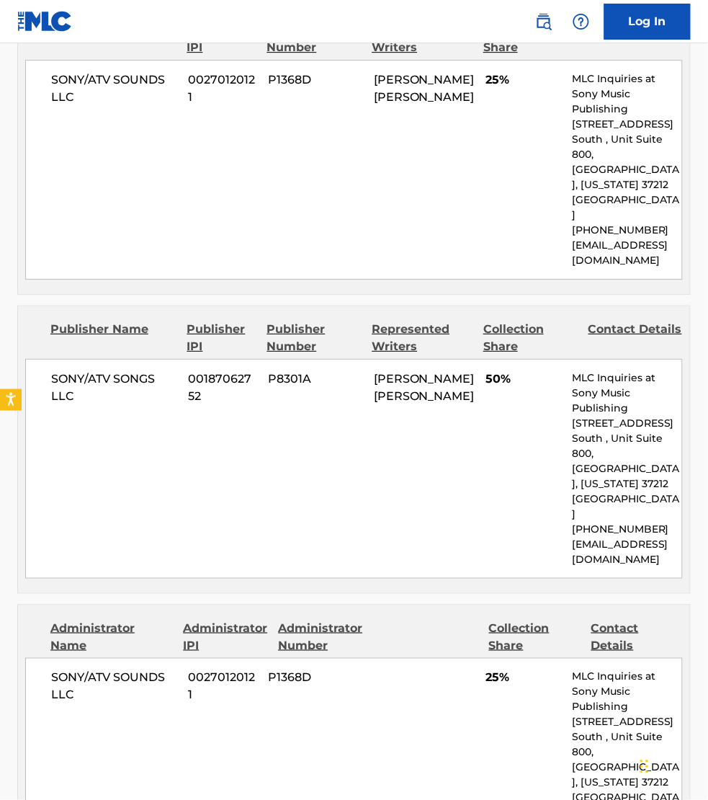
scroll to position [765, 0]
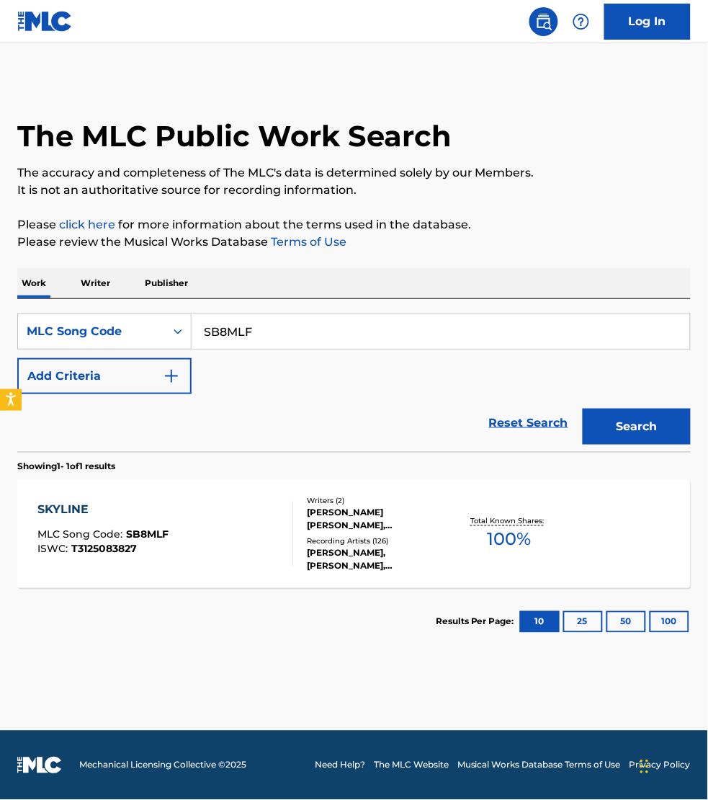
click at [263, 326] on input "SB8MLF" at bounding box center [441, 331] width 499 height 35
paste input "IZ5OMV"
type input "IZ5OMV"
click at [583, 408] on button "Search" at bounding box center [637, 426] width 108 height 36
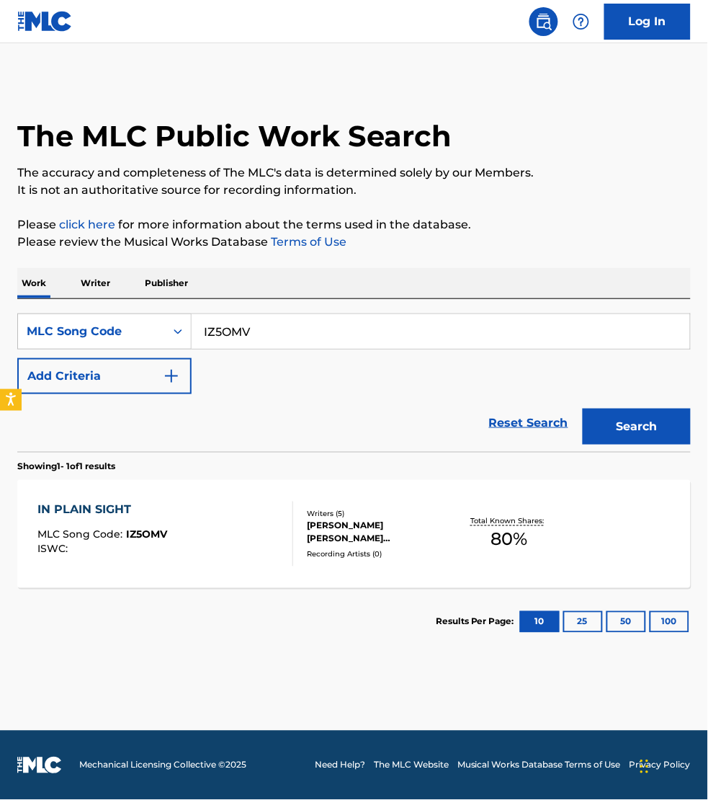
click at [263, 524] on div "IN PLAIN SIGHT MLC Song Code : IZ5OMV ISWC :" at bounding box center [165, 533] width 256 height 65
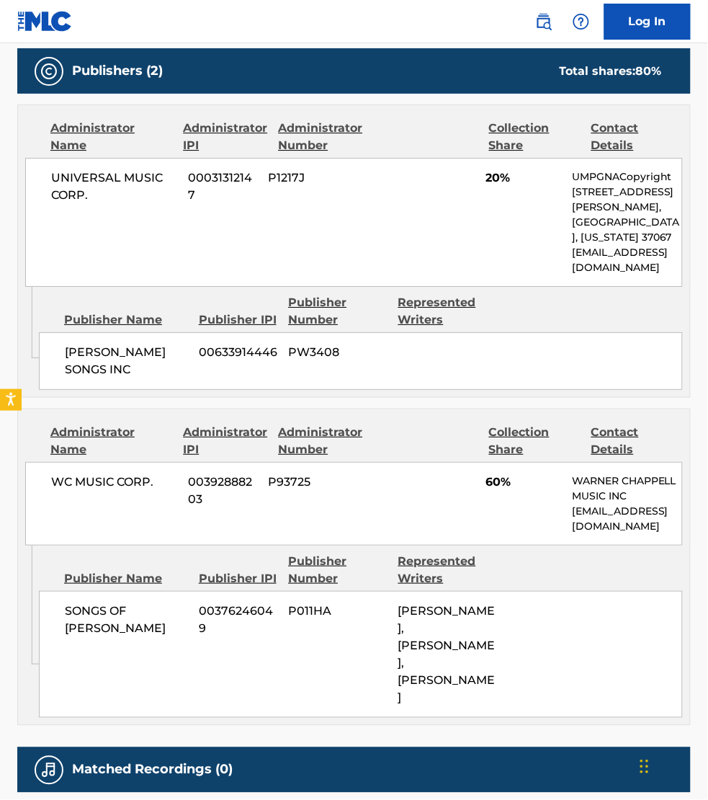
scroll to position [720, 0]
